Goal: Task Accomplishment & Management: Use online tool/utility

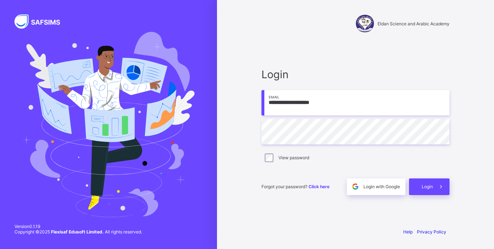
type input "**********"
click at [419, 184] on div "Login" at bounding box center [429, 186] width 40 height 17
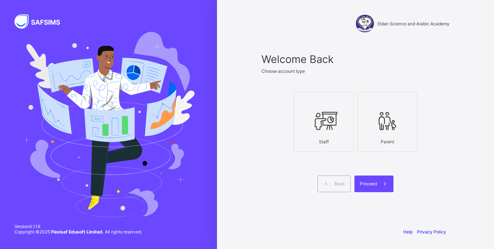
drag, startPoint x: 324, startPoint y: 128, endPoint x: 339, endPoint y: 130, distance: 15.0
click at [326, 128] on icon at bounding box center [323, 121] width 25 height 22
click at [379, 184] on span at bounding box center [385, 183] width 17 height 17
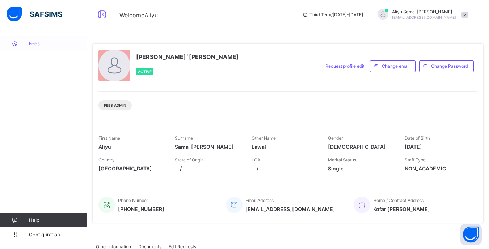
click at [36, 46] on span "Fees" at bounding box center [58, 43] width 58 height 6
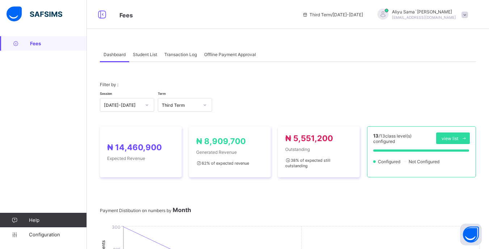
click at [146, 58] on div "Student List" at bounding box center [144, 54] width 31 height 14
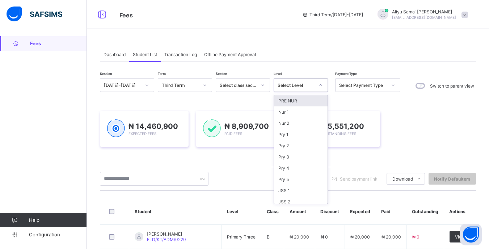
click at [319, 86] on icon at bounding box center [320, 84] width 4 height 7
click at [299, 190] on div "JSS 1" at bounding box center [301, 190] width 54 height 11
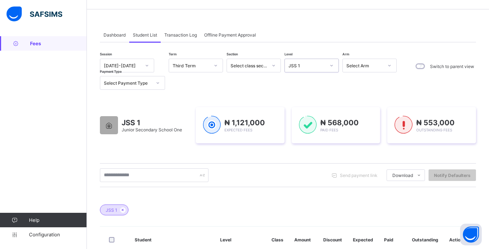
scroll to position [36, 0]
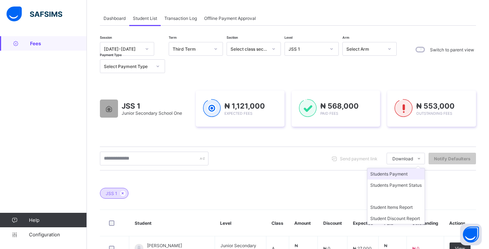
click at [403, 176] on li "Students Payment" at bounding box center [395, 173] width 57 height 11
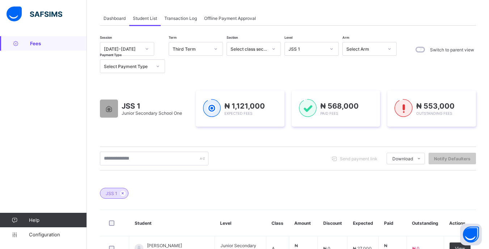
drag, startPoint x: 327, startPoint y: 48, endPoint x: 327, endPoint y: 55, distance: 6.5
click at [327, 48] on div at bounding box center [331, 49] width 12 height 12
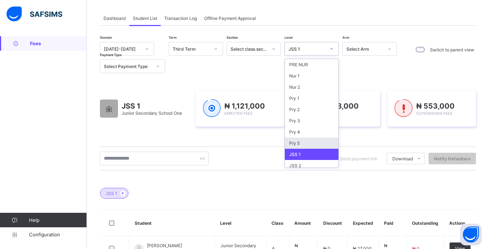
scroll to position [36, 0]
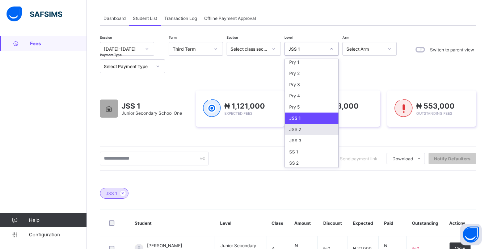
click at [304, 131] on div "JSS 2" at bounding box center [312, 129] width 54 height 11
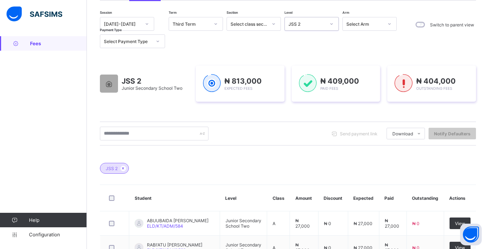
scroll to position [72, 0]
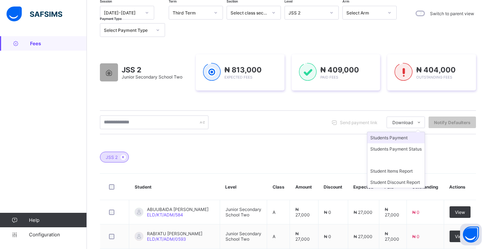
click at [407, 142] on li "Students Payment" at bounding box center [395, 137] width 57 height 11
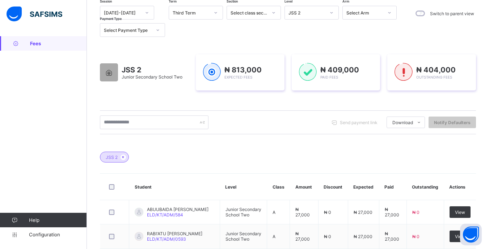
scroll to position [0, 0]
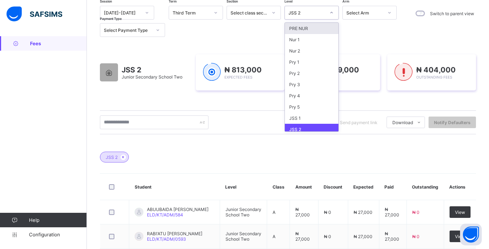
click at [323, 15] on div "JSS 2" at bounding box center [306, 12] width 37 height 5
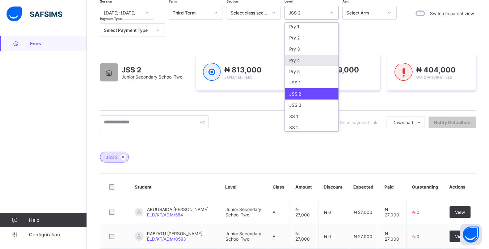
scroll to position [37, 0]
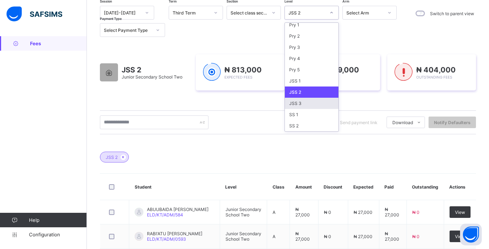
click at [301, 103] on div "JSS 3" at bounding box center [312, 103] width 54 height 11
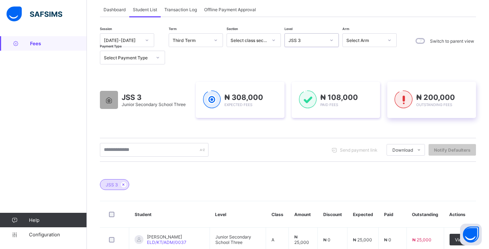
scroll to position [72, 0]
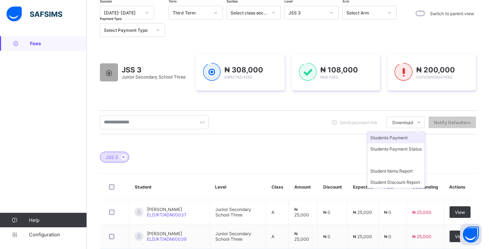
click at [403, 139] on li "Students Payment" at bounding box center [395, 137] width 57 height 11
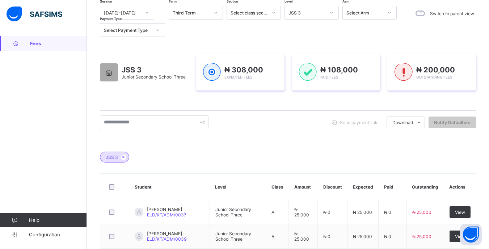
scroll to position [0, 0]
click at [331, 14] on icon at bounding box center [331, 12] width 4 height 7
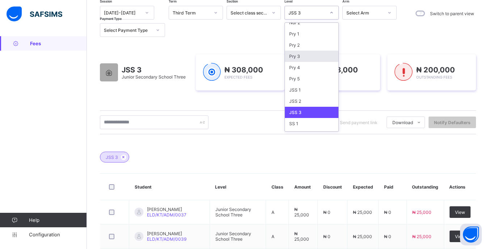
scroll to position [37, 0]
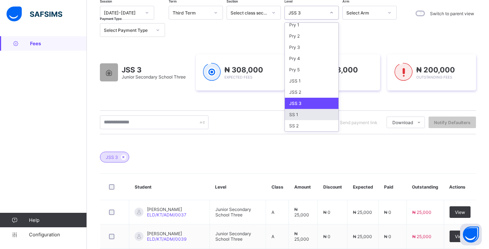
click at [304, 110] on div "SS 1" at bounding box center [312, 114] width 54 height 11
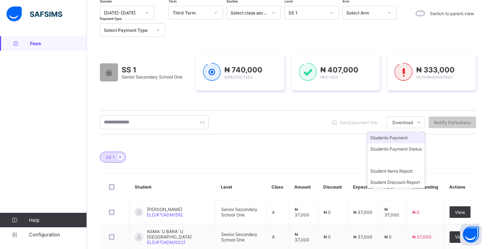
click at [407, 139] on li "Students Payment" at bounding box center [395, 137] width 57 height 11
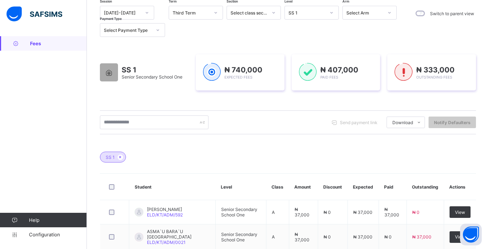
click at [331, 16] on div at bounding box center [331, 13] width 12 height 12
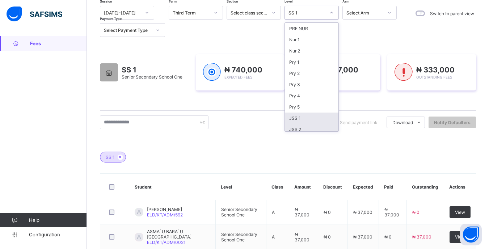
scroll to position [37, 0]
click at [307, 127] on div "SS 2" at bounding box center [312, 125] width 54 height 11
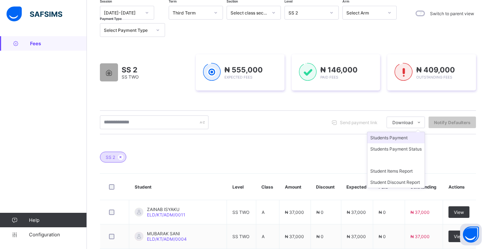
click at [382, 140] on li "Students Payment" at bounding box center [395, 137] width 57 height 11
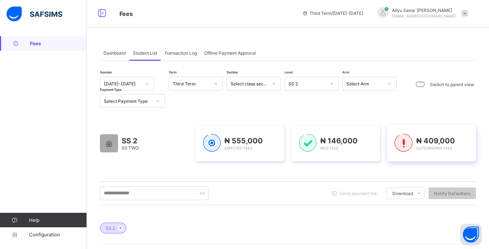
scroll to position [0, 0]
